Goal: Transaction & Acquisition: Purchase product/service

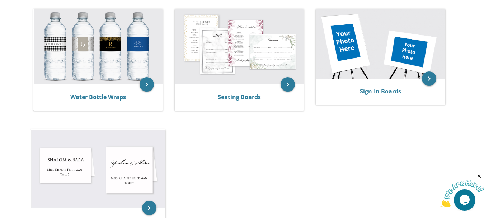
scroll to position [395, 0]
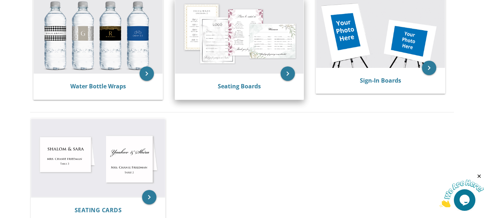
click at [252, 61] on img at bounding box center [239, 35] width 129 height 75
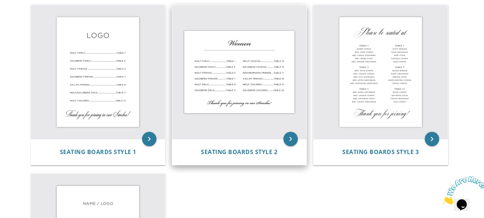
scroll to position [143, 0]
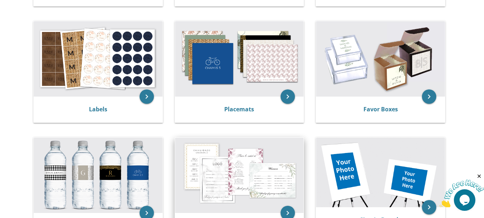
scroll to position [251, 0]
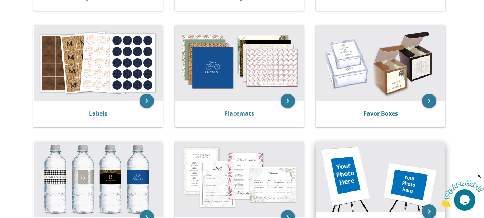
click at [399, 177] on img at bounding box center [380, 176] width 129 height 69
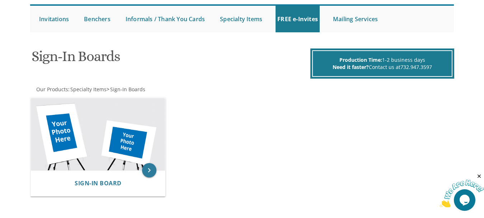
scroll to position [72, 0]
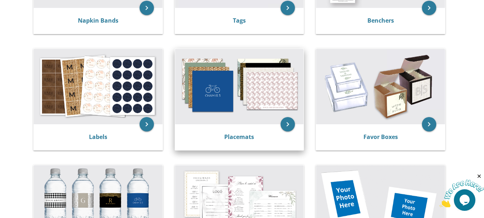
scroll to position [215, 0]
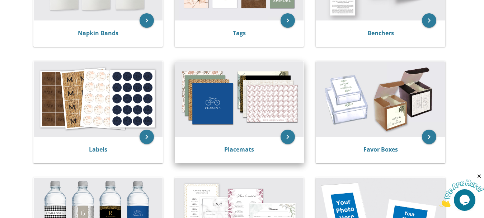
click at [248, 98] on img at bounding box center [239, 98] width 129 height 75
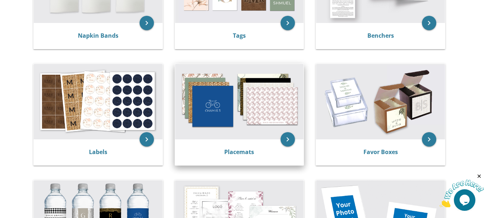
scroll to position [251, 0]
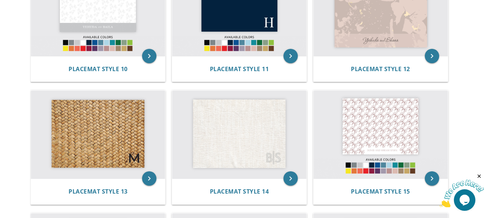
scroll to position [610, 0]
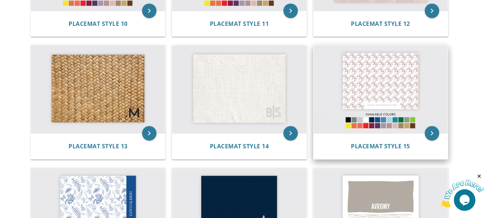
click at [369, 125] on img at bounding box center [380, 89] width 134 height 88
click at [374, 124] on img at bounding box center [380, 89] width 134 height 88
click at [383, 124] on img at bounding box center [380, 89] width 134 height 88
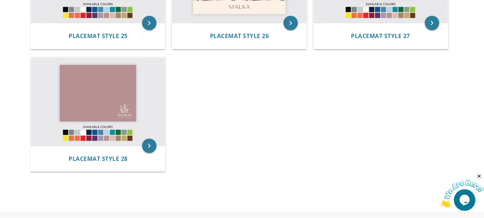
scroll to position [1219, 0]
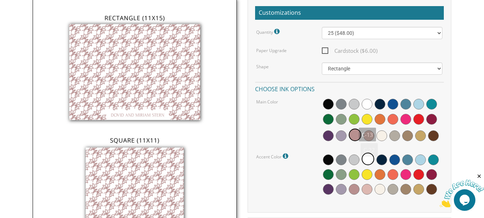
click at [368, 118] on span at bounding box center [367, 119] width 11 height 11
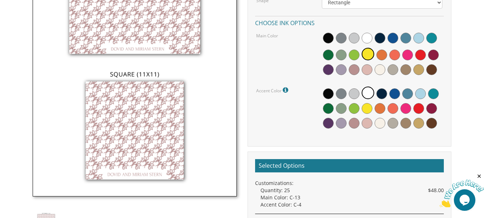
scroll to position [287, 0]
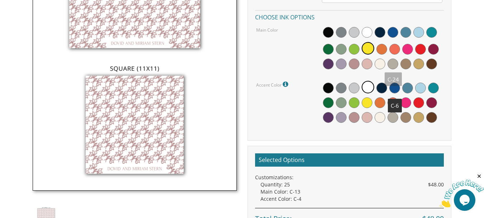
click at [393, 61] on span at bounding box center [392, 63] width 11 height 11
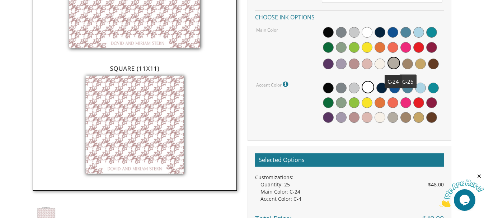
click at [406, 63] on span at bounding box center [407, 63] width 11 height 11
click at [406, 45] on span at bounding box center [405, 47] width 11 height 11
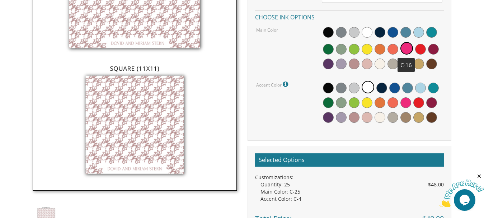
scroll to position [143, 0]
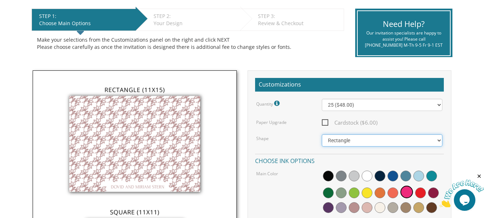
click at [365, 143] on select "Square Rectangle" at bounding box center [382, 140] width 121 height 12
select select "url("/store/pc/invitations/parts/11x11.jpg")"
click at [322, 134] on select "Square Rectangle" at bounding box center [382, 140] width 121 height 12
